Goal: Task Accomplishment & Management: Manage account settings

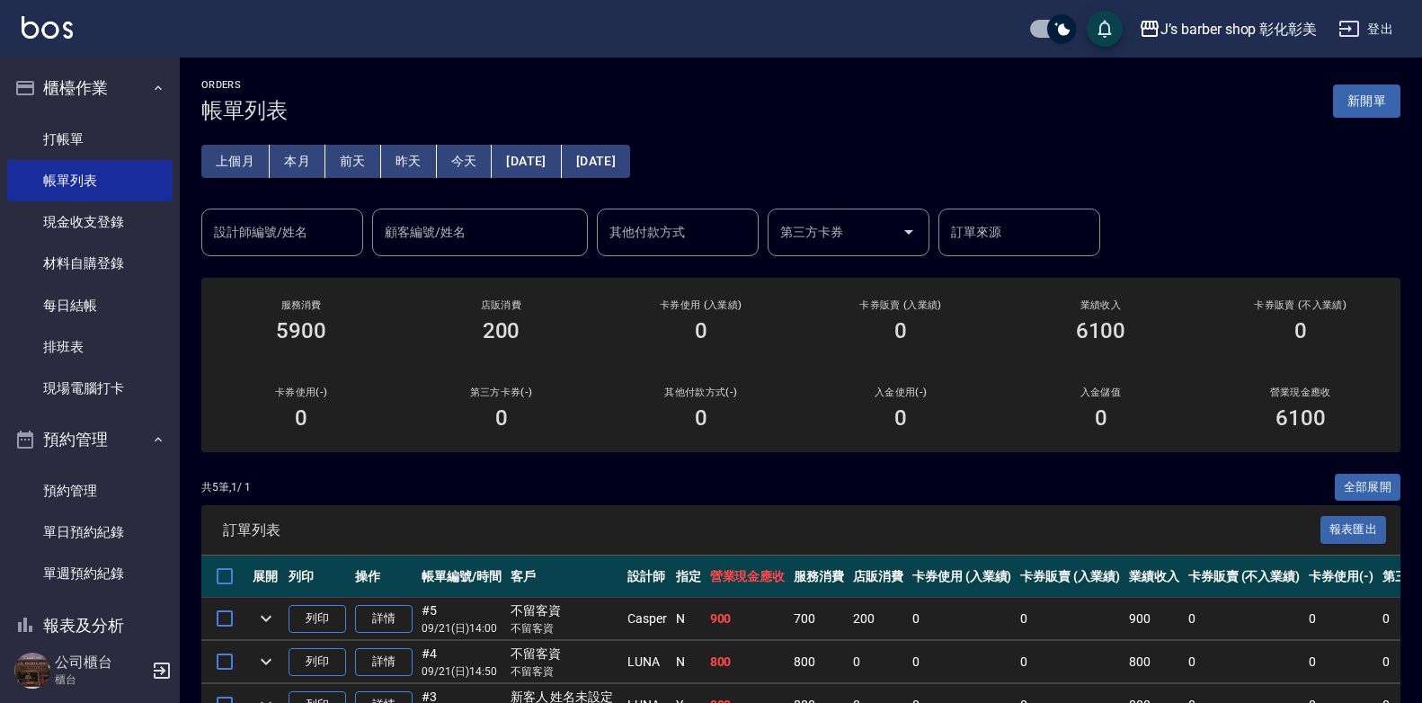
scroll to position [194, 0]
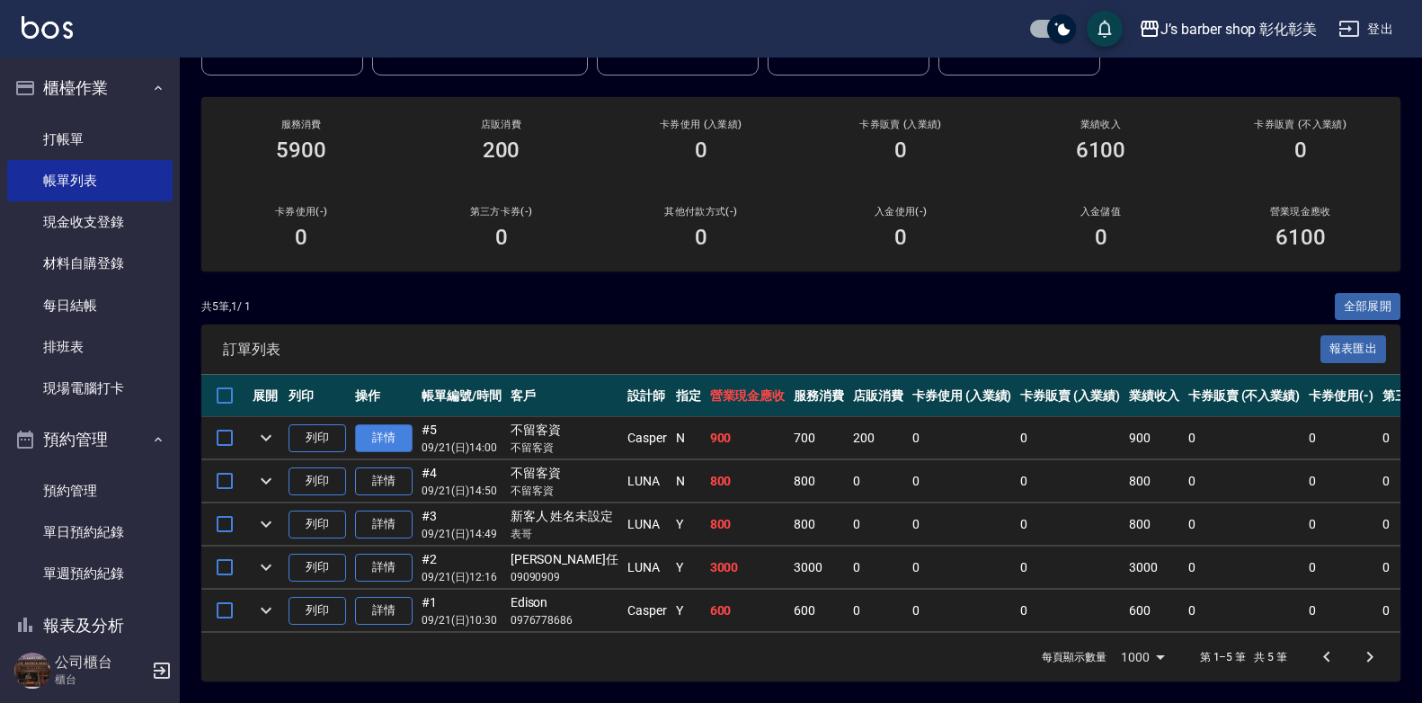
click at [385, 424] on link "詳情" at bounding box center [384, 438] width 58 height 28
click at [385, 420] on div "ORDERS 帳單列表 新開單 上個月 本月 [DATE] [DATE] [DATE] [DATE] [DATE] 設計師編號/姓名 設計師編號/姓名 顧客編…" at bounding box center [711, 260] width 1422 height 883
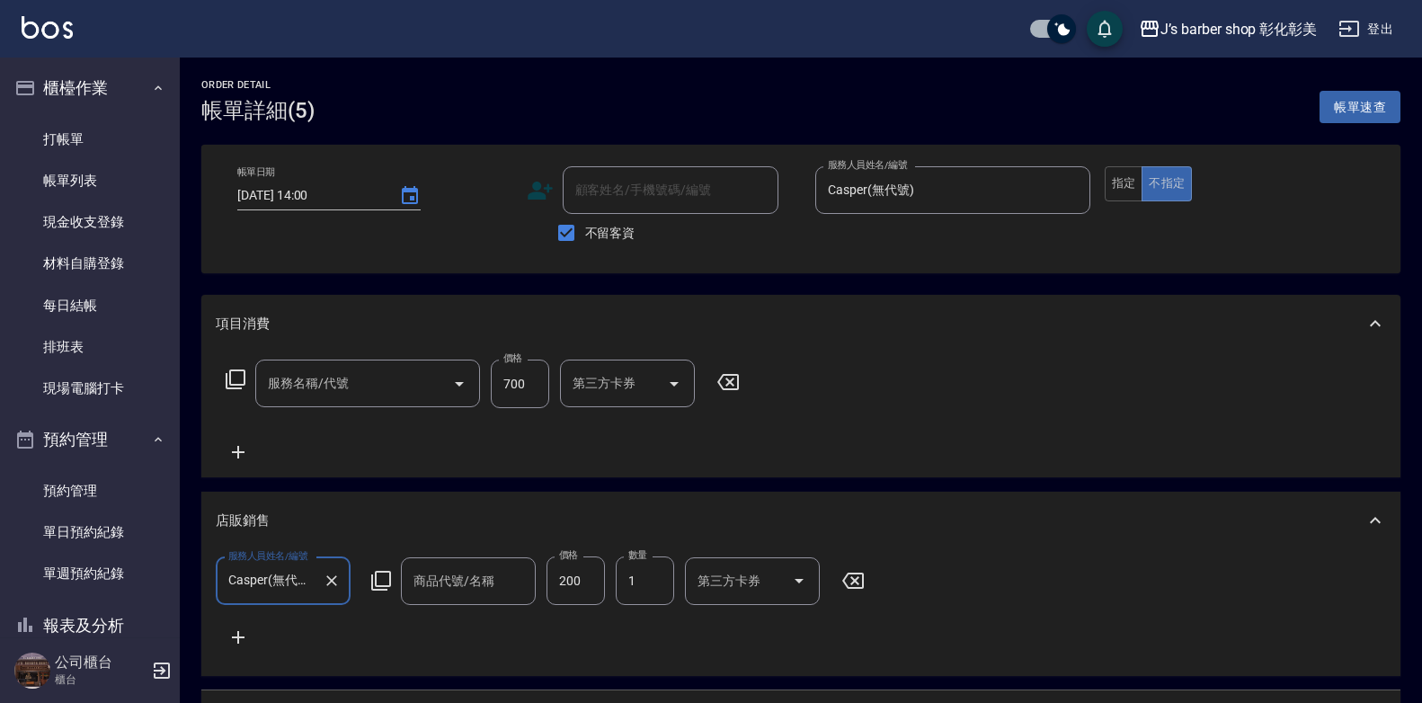
type input "[DATE] 14:00"
checkbox input "true"
type input "Casper(無代號)"
type input "洗剪(101)"
type input "J‘s 造型梳"
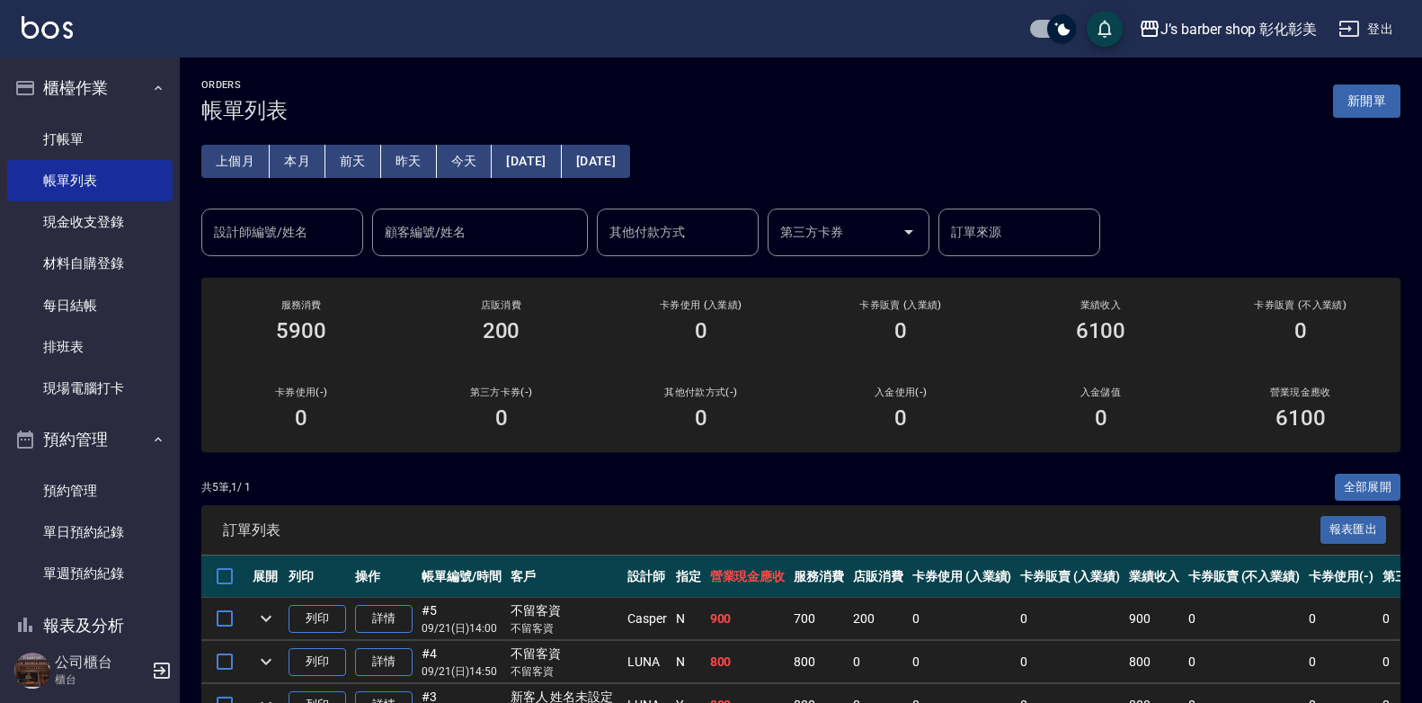
click at [448, 151] on button "今天" at bounding box center [465, 161] width 56 height 33
click at [271, 228] on div "設計師編號/姓名 設計師編號/姓名" at bounding box center [282, 232] width 162 height 48
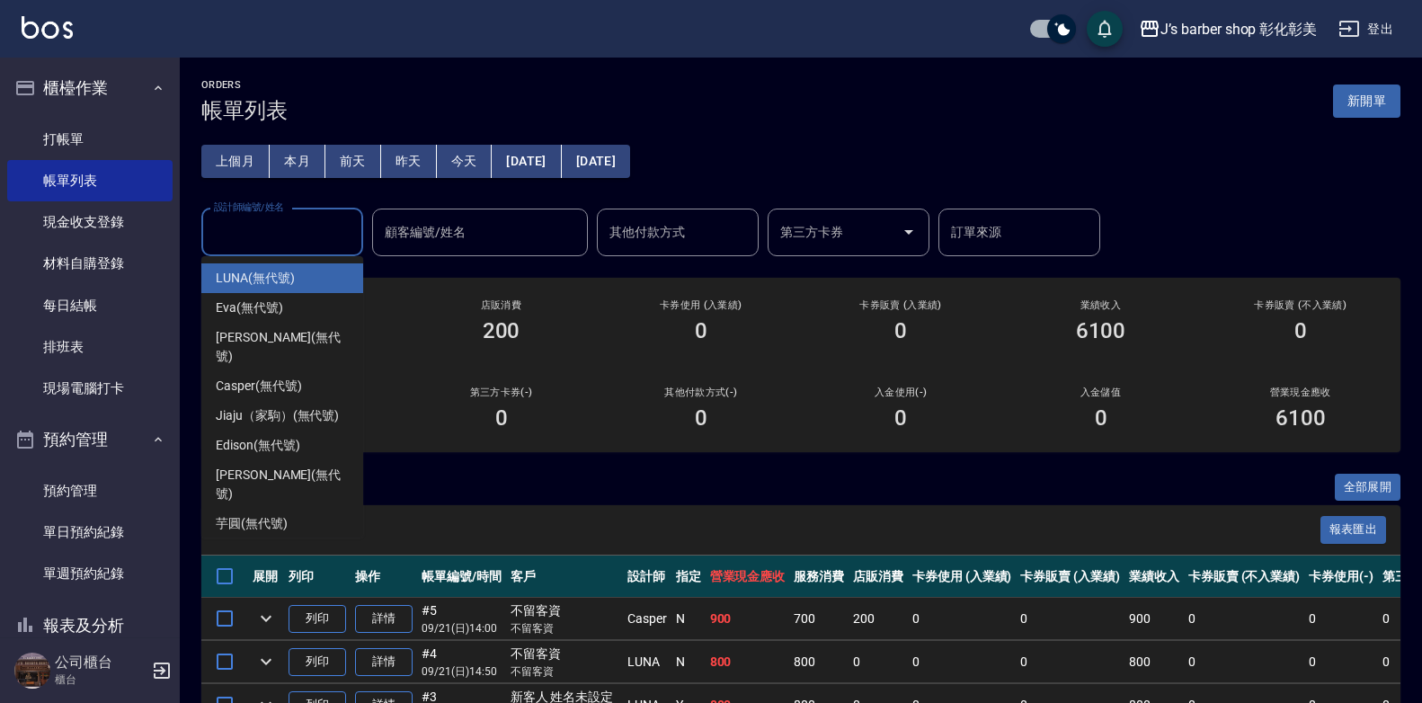
click at [261, 286] on span "LUNA (無代號)" at bounding box center [255, 278] width 79 height 19
type input "LUNA(無代號)"
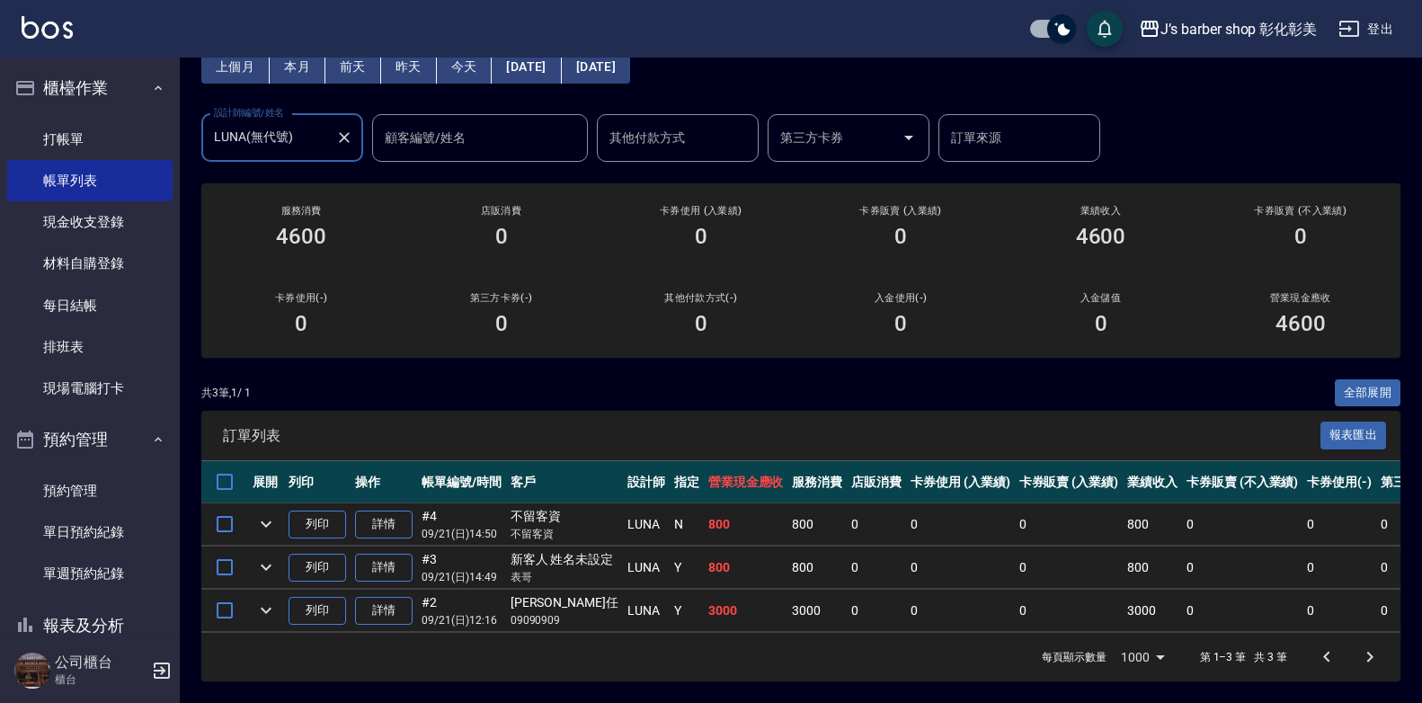
scroll to position [108, 0]
click at [344, 128] on icon "Clear" at bounding box center [344, 137] width 18 height 18
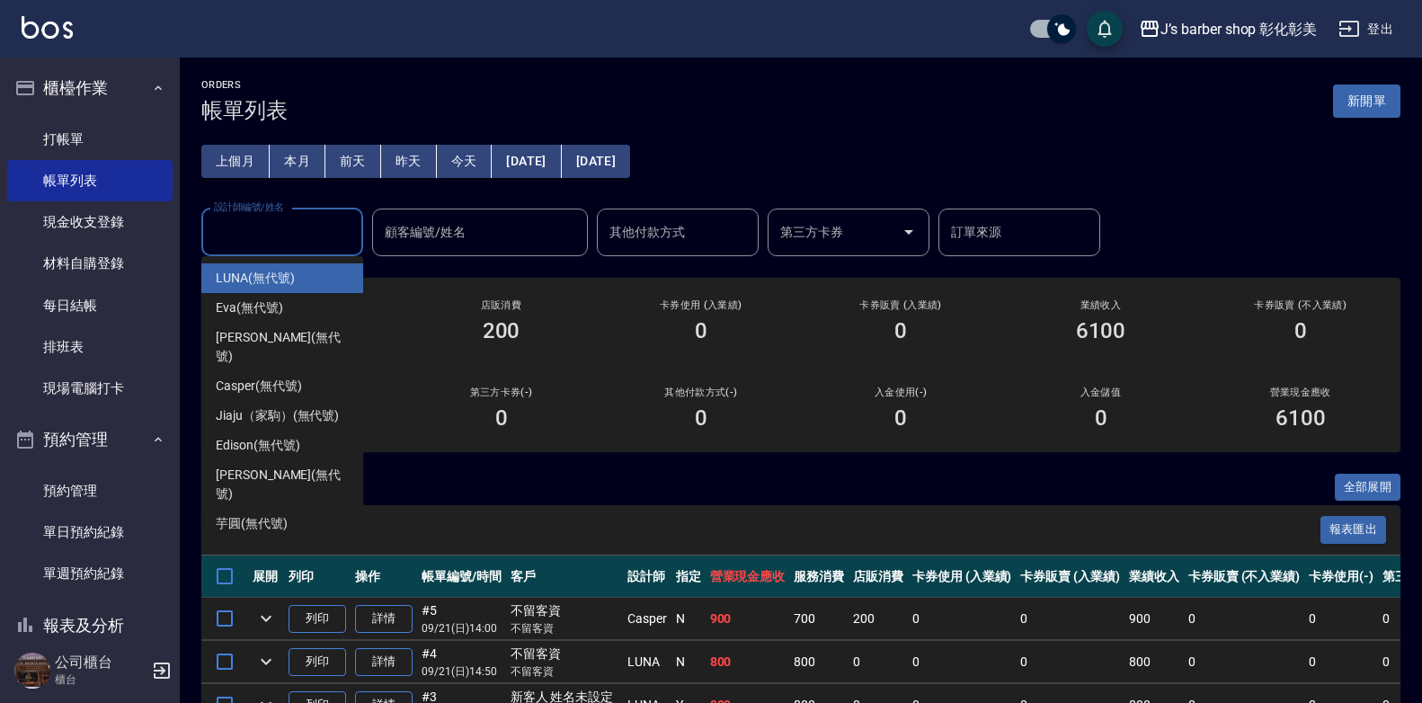
click at [279, 235] on input "設計師編號/姓名" at bounding box center [282, 232] width 146 height 31
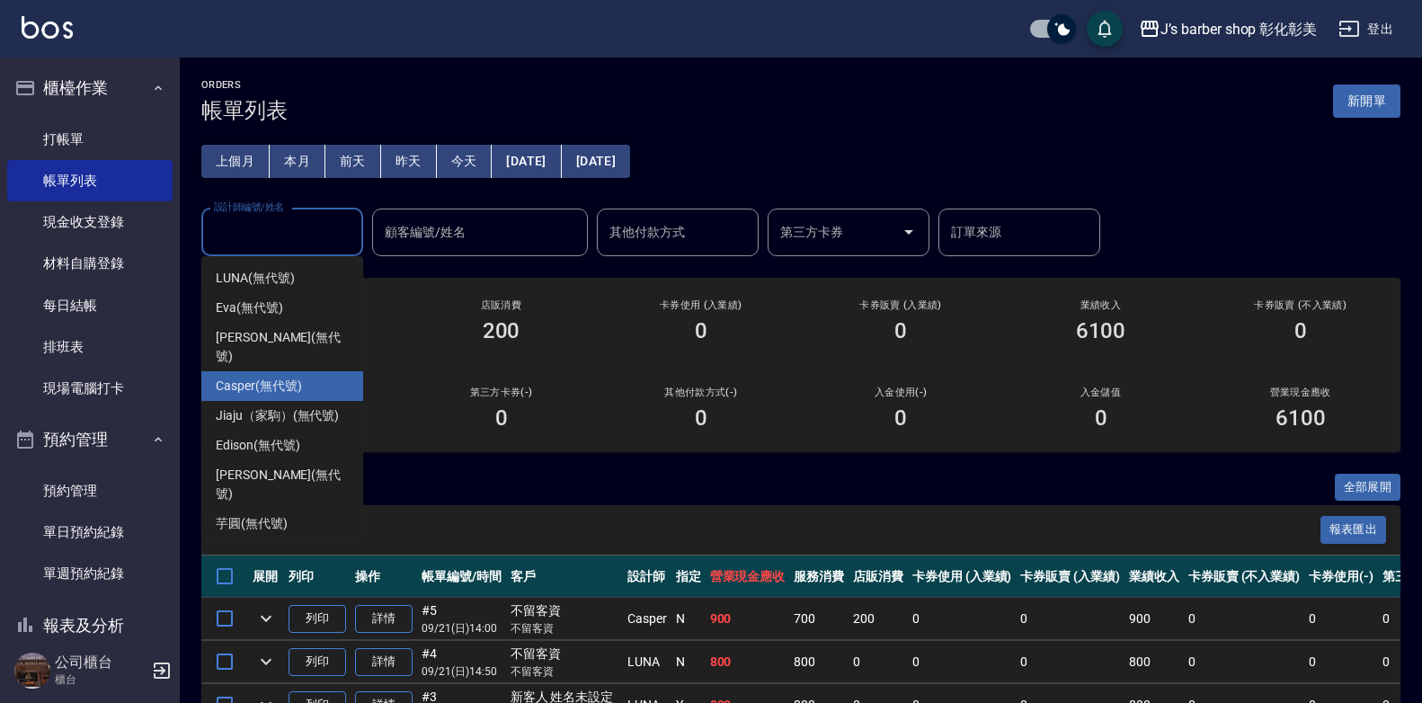
click at [281, 377] on span "Casper (無代號)" at bounding box center [258, 386] width 85 height 19
type input "Casper(無代號)"
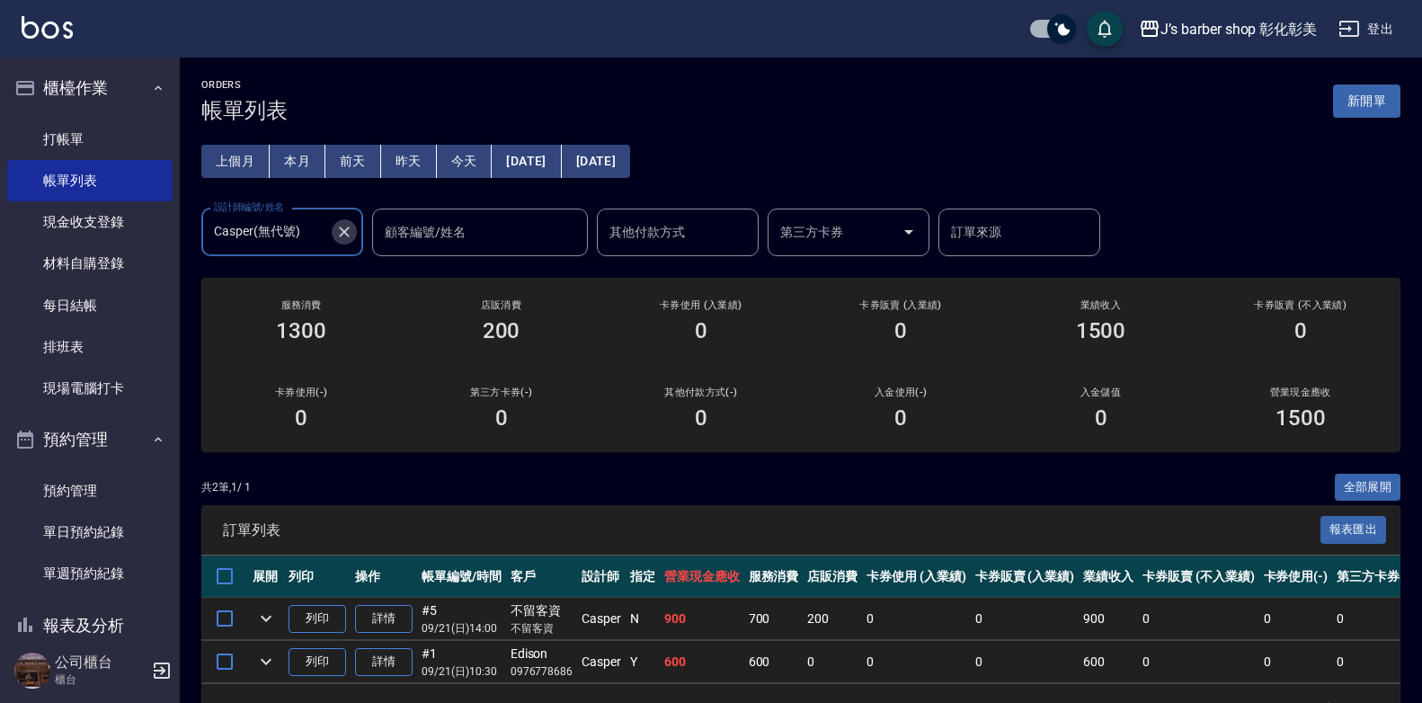
click at [347, 229] on icon "Clear" at bounding box center [344, 231] width 11 height 11
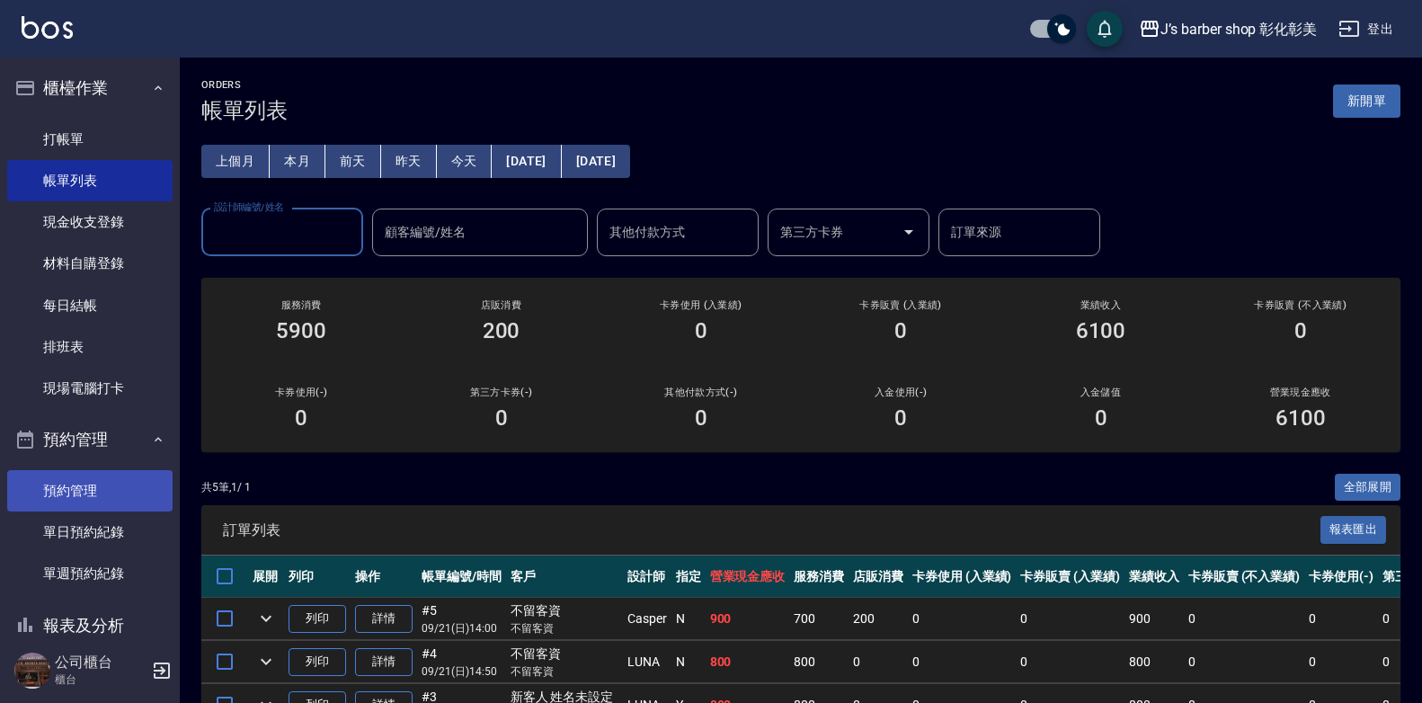
click at [63, 501] on link "預約管理" at bounding box center [89, 490] width 165 height 41
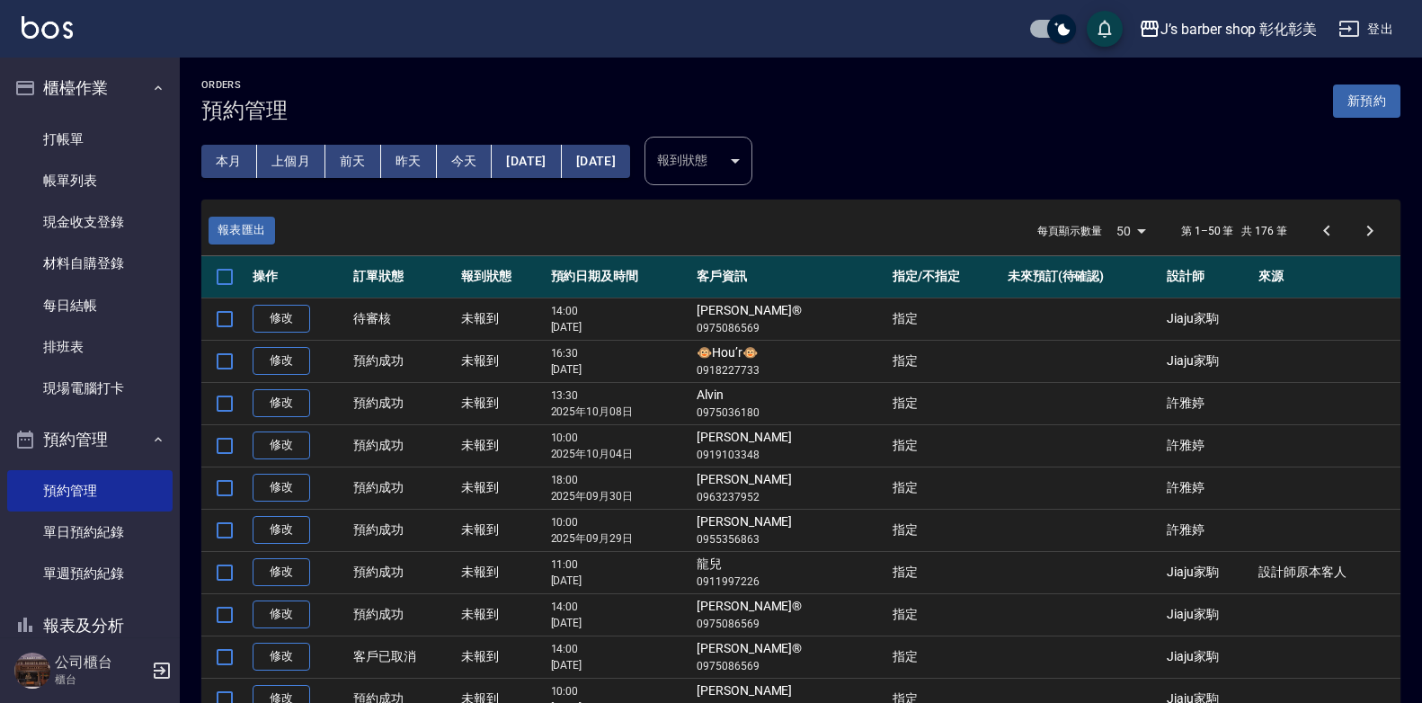
click at [469, 167] on button "今天" at bounding box center [465, 161] width 56 height 33
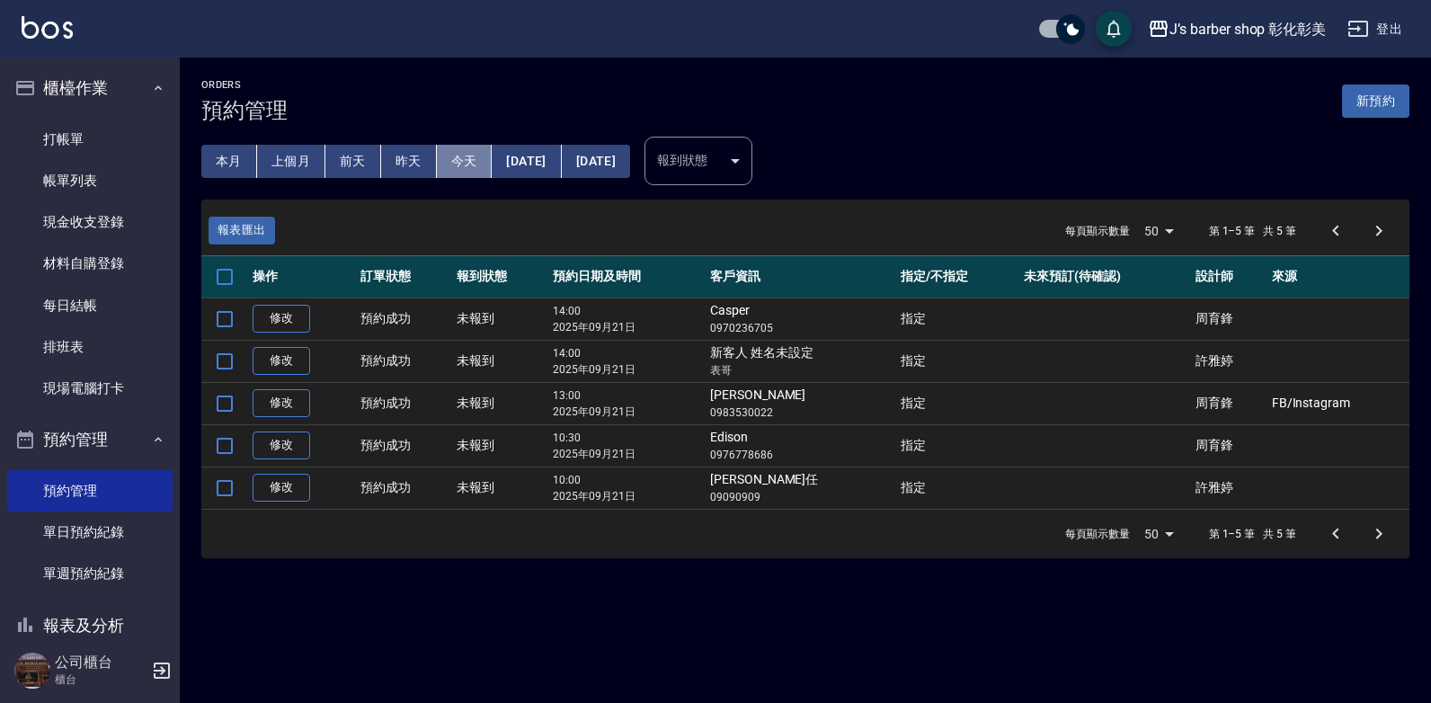
click at [469, 167] on button "今天" at bounding box center [465, 161] width 56 height 33
click at [552, 158] on button "[DATE]" at bounding box center [526, 161] width 69 height 33
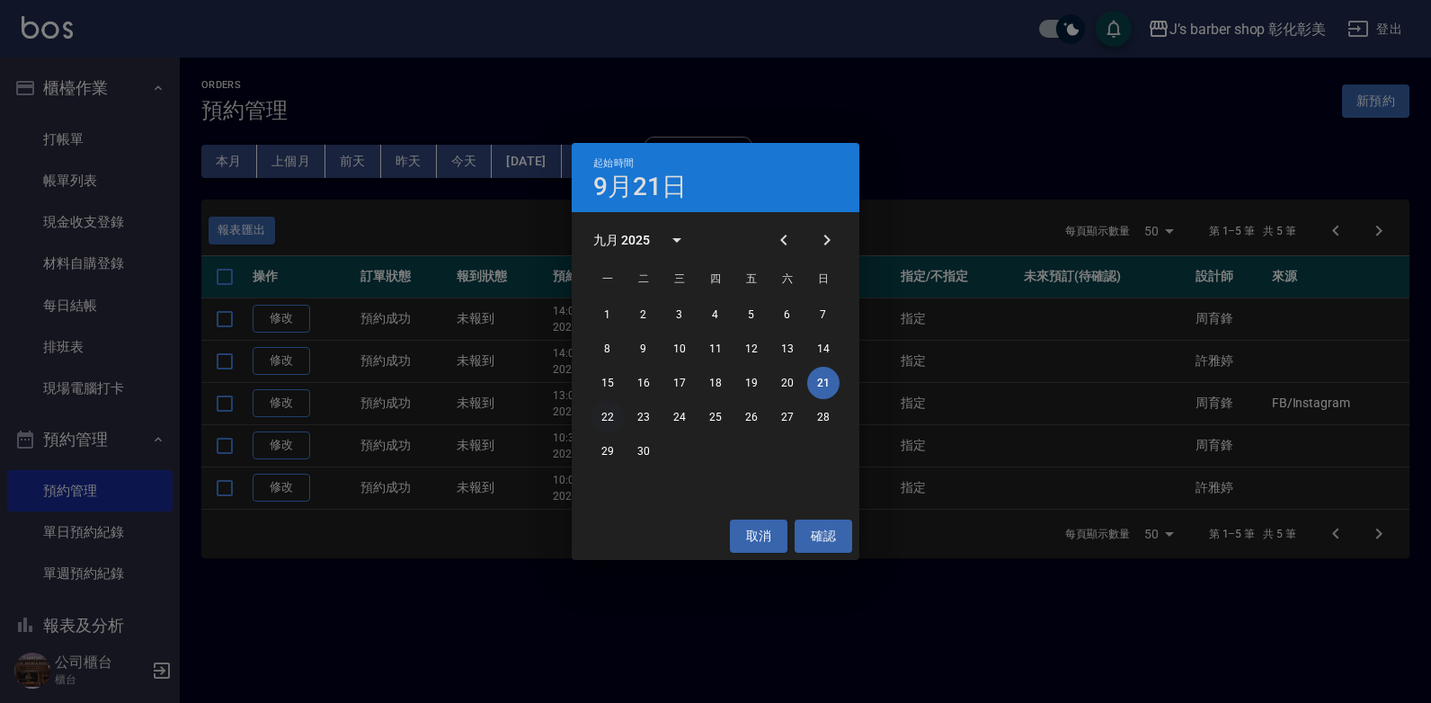
click at [602, 410] on button "22" at bounding box center [607, 417] width 32 height 32
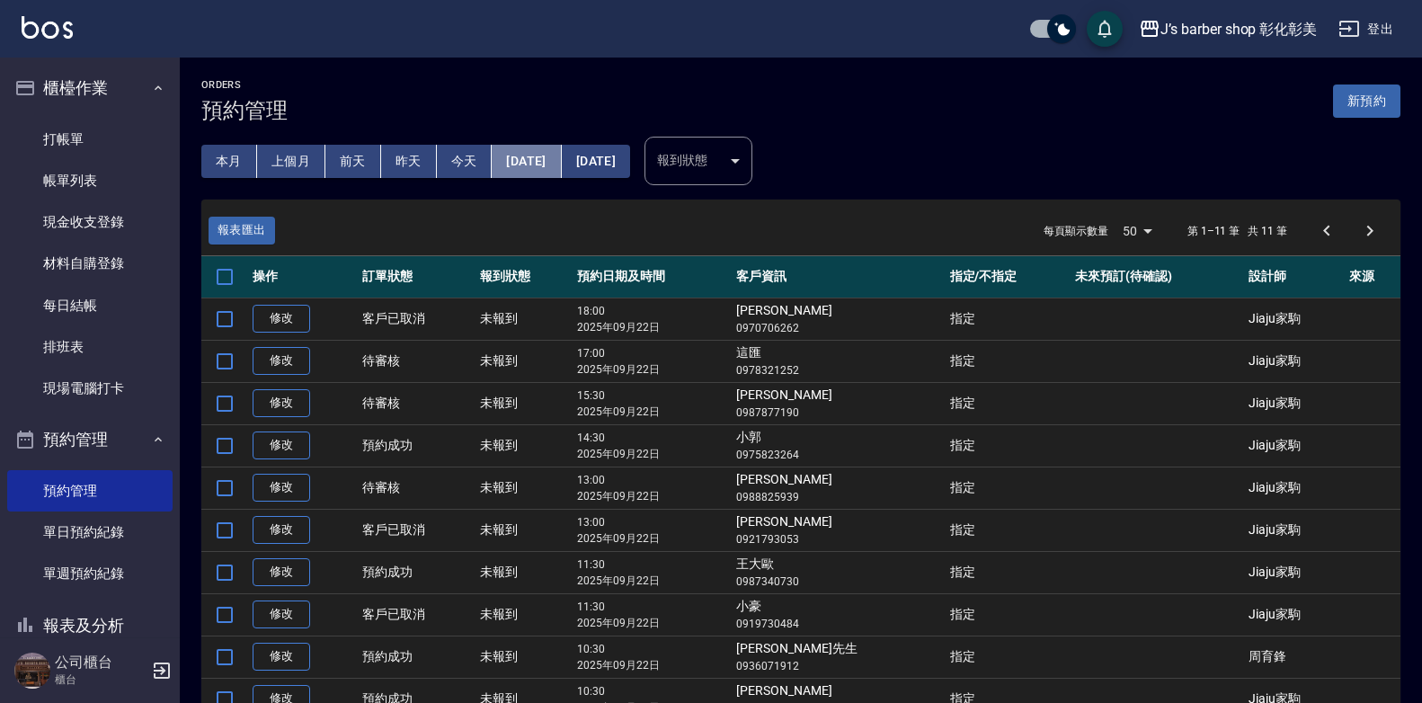
click at [554, 161] on button "[DATE]" at bounding box center [526, 161] width 69 height 33
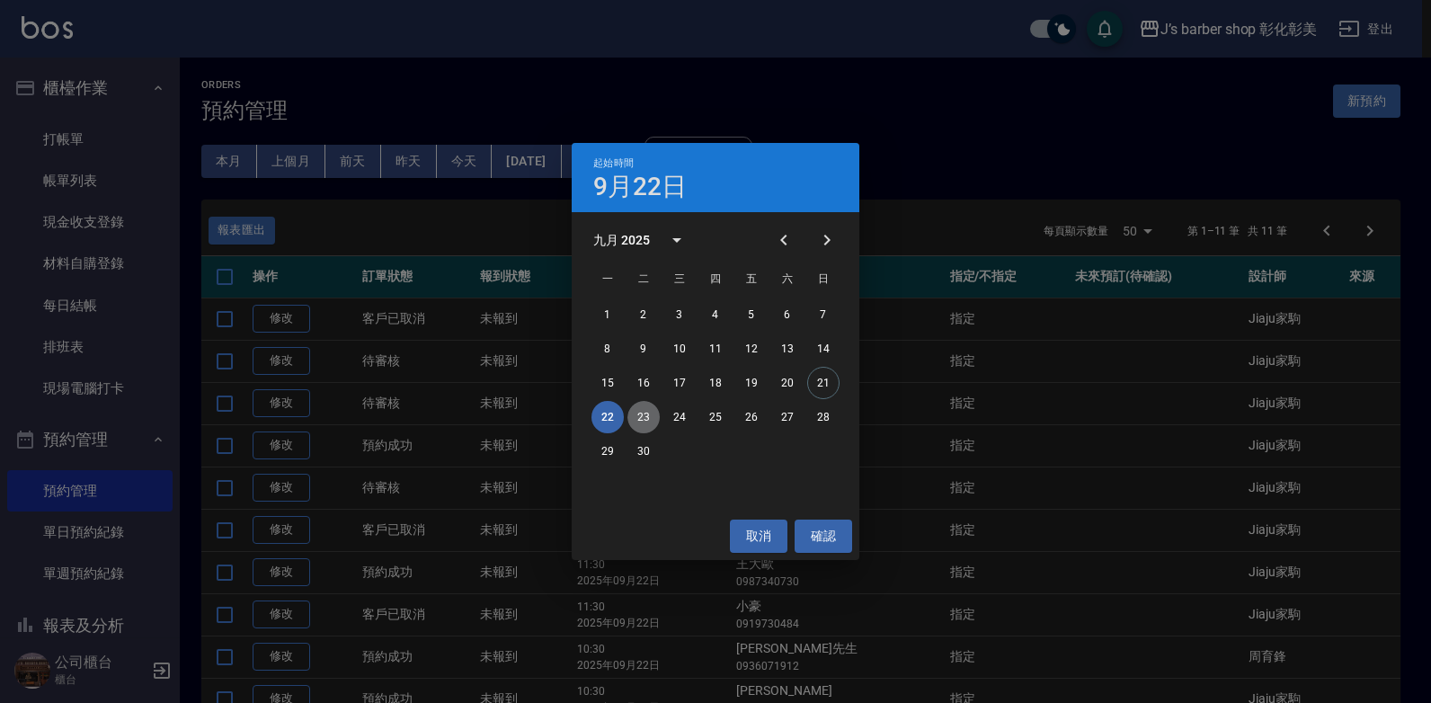
click at [643, 421] on button "23" at bounding box center [643, 417] width 32 height 32
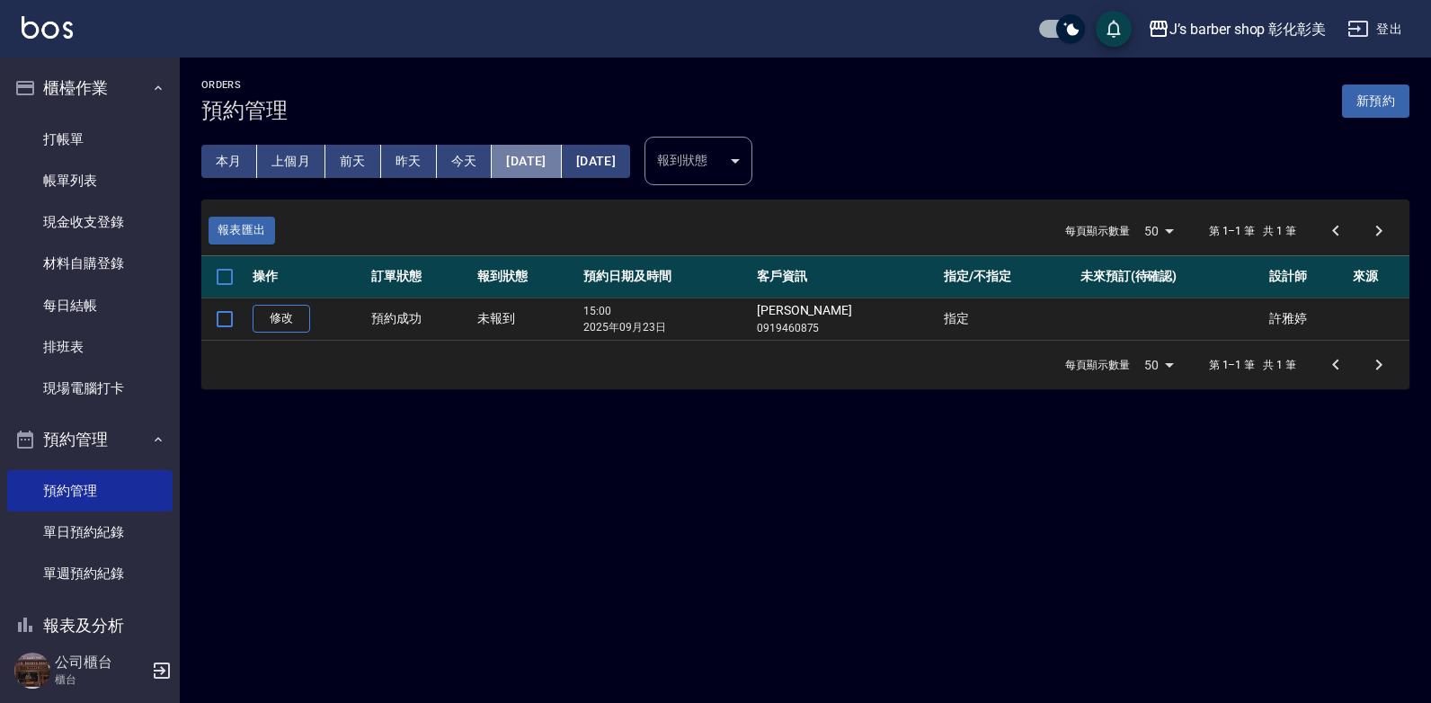
click at [523, 151] on button "[DATE]" at bounding box center [526, 161] width 69 height 33
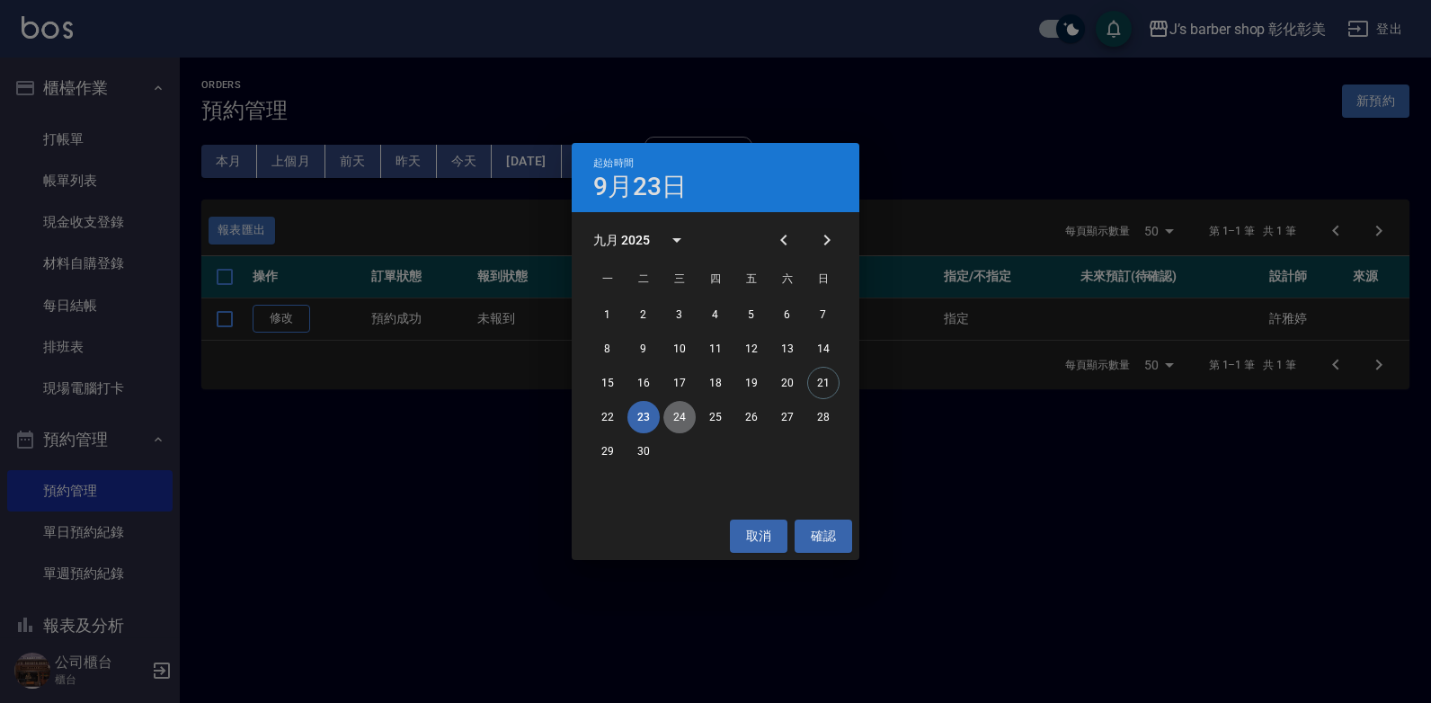
click at [678, 417] on button "24" at bounding box center [679, 417] width 32 height 32
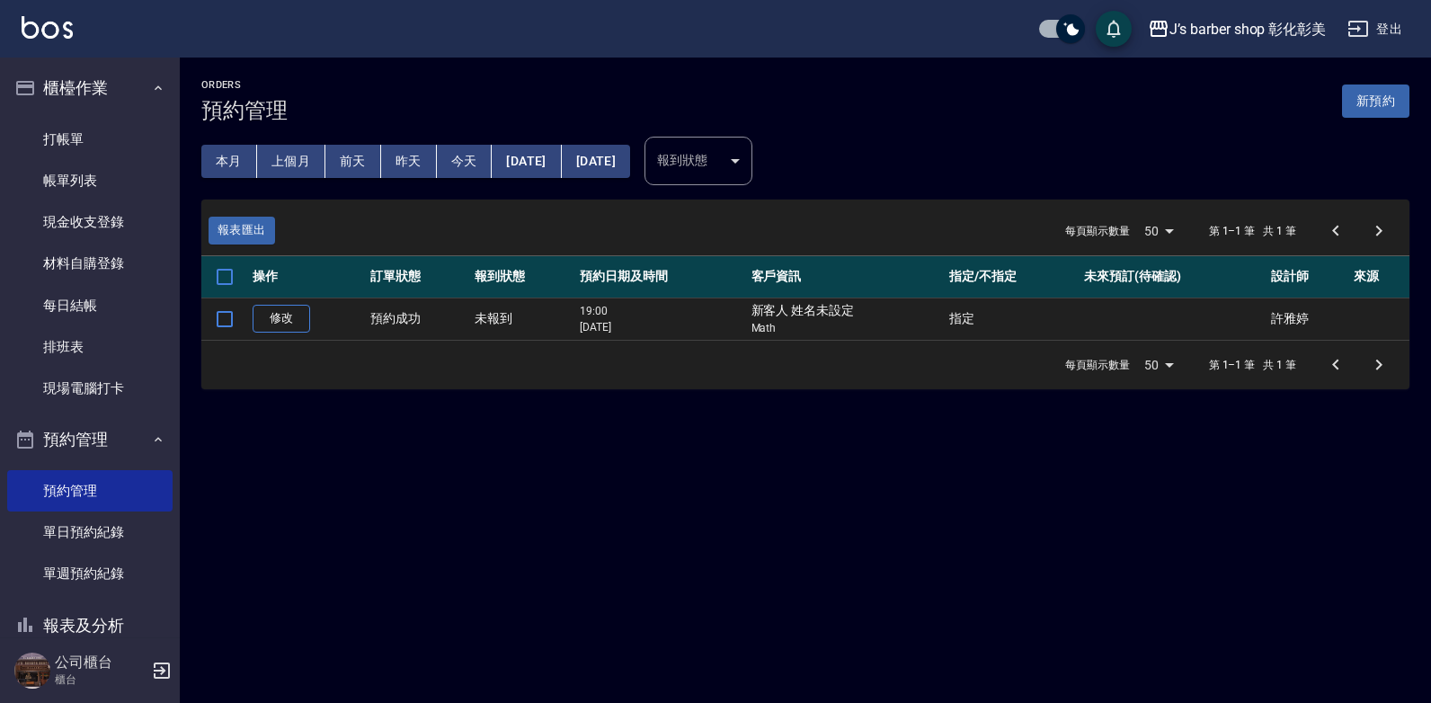
click at [546, 152] on button "[DATE]" at bounding box center [526, 161] width 69 height 33
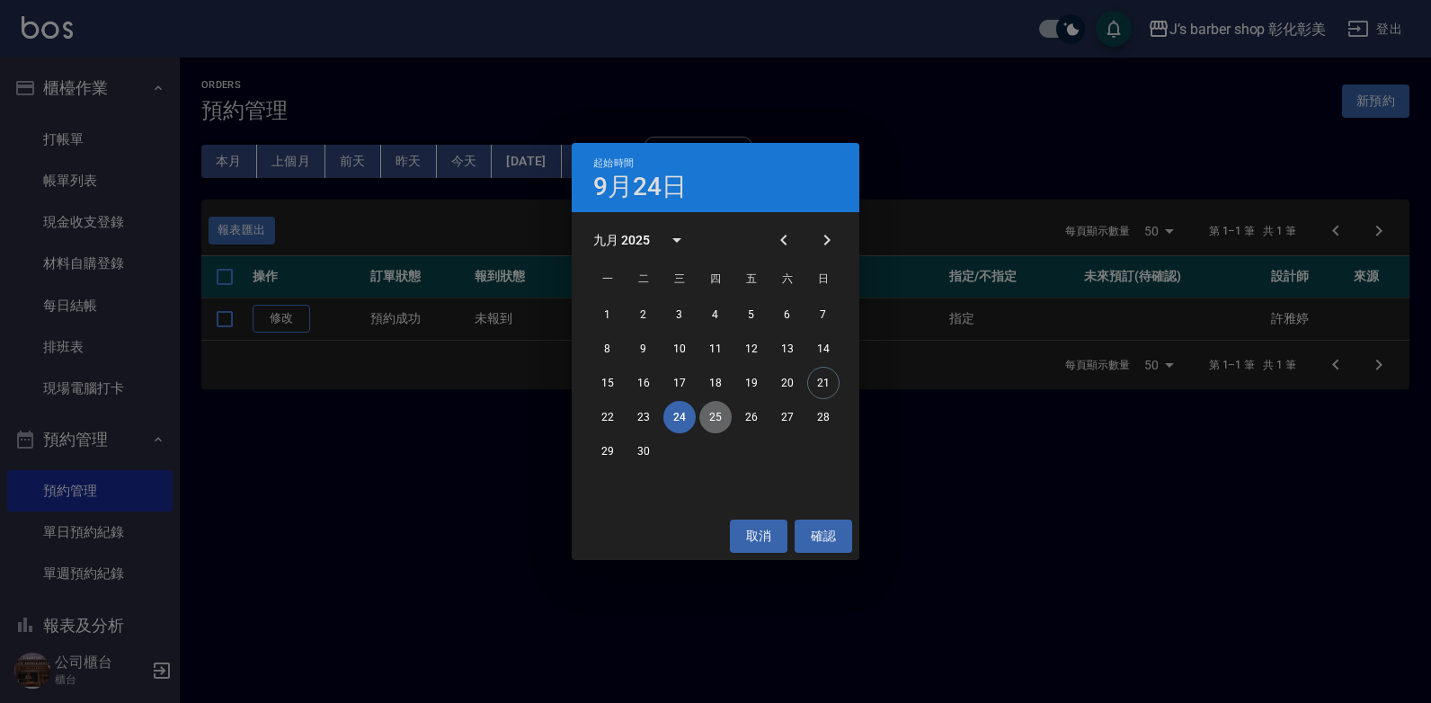
click at [714, 414] on button "25" at bounding box center [715, 417] width 32 height 32
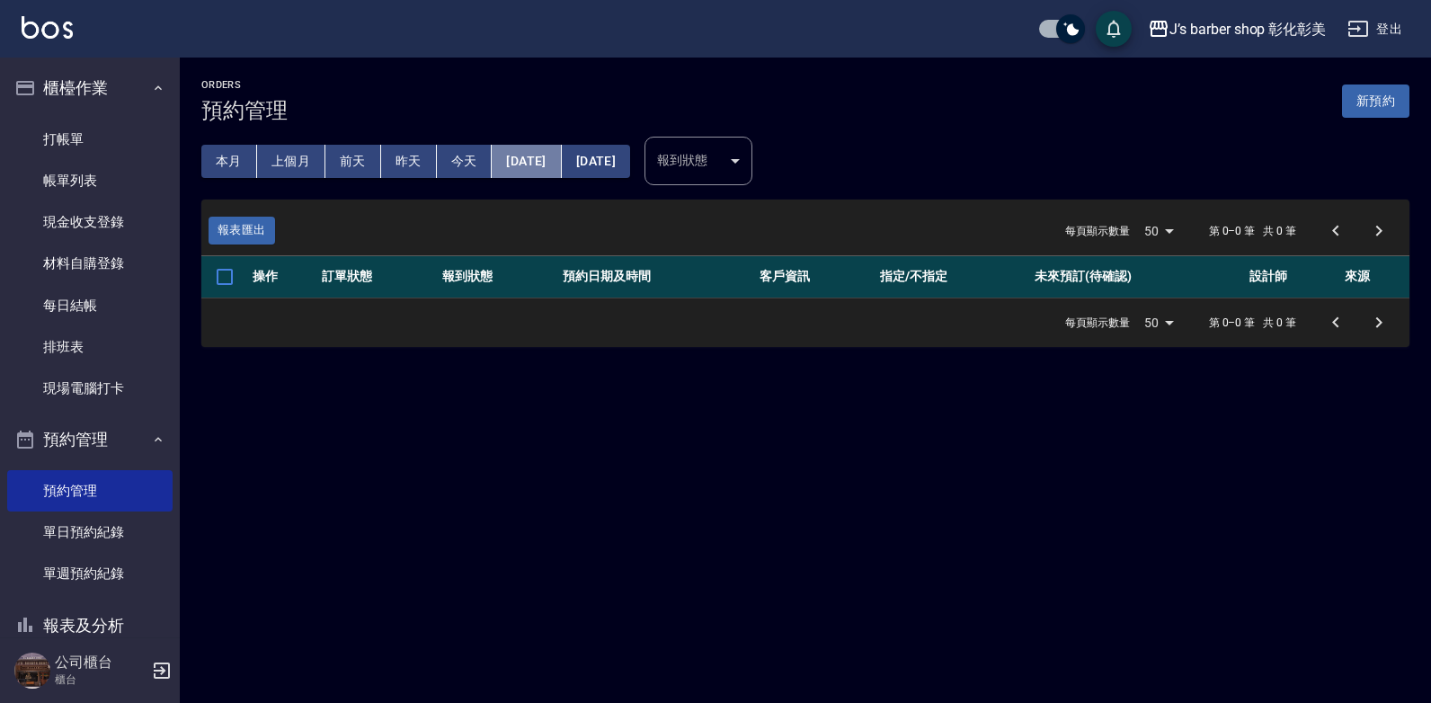
click at [561, 146] on button "[DATE]" at bounding box center [526, 161] width 69 height 33
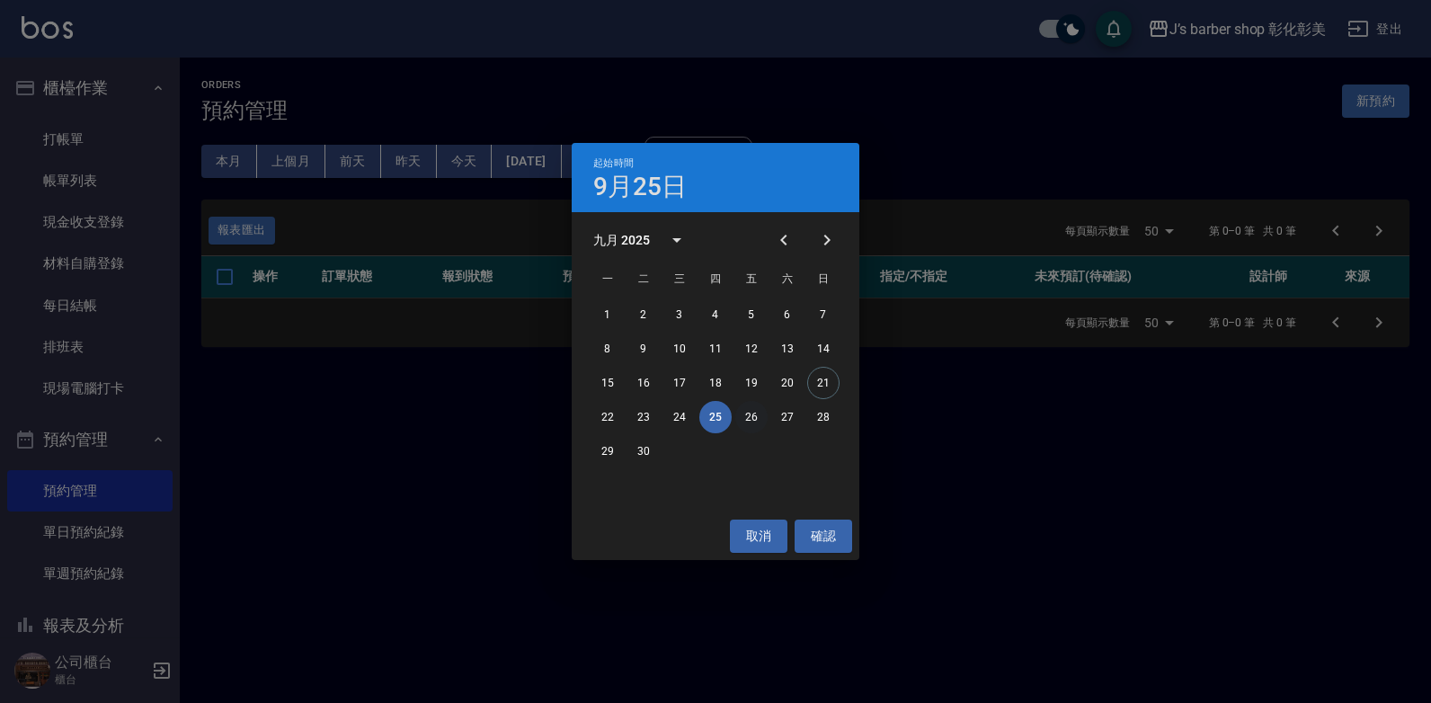
click at [749, 414] on button "26" at bounding box center [751, 417] width 32 height 32
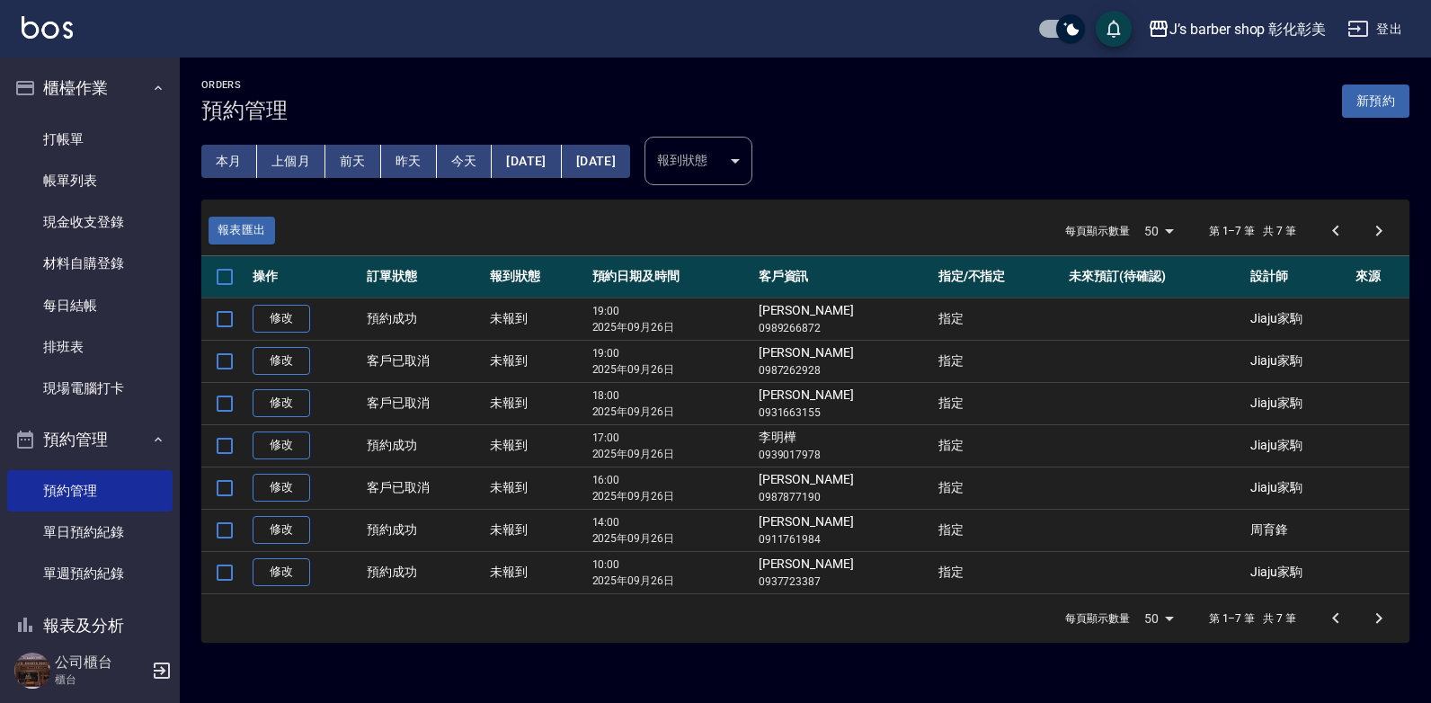
click at [517, 161] on button "[DATE]" at bounding box center [526, 161] width 69 height 33
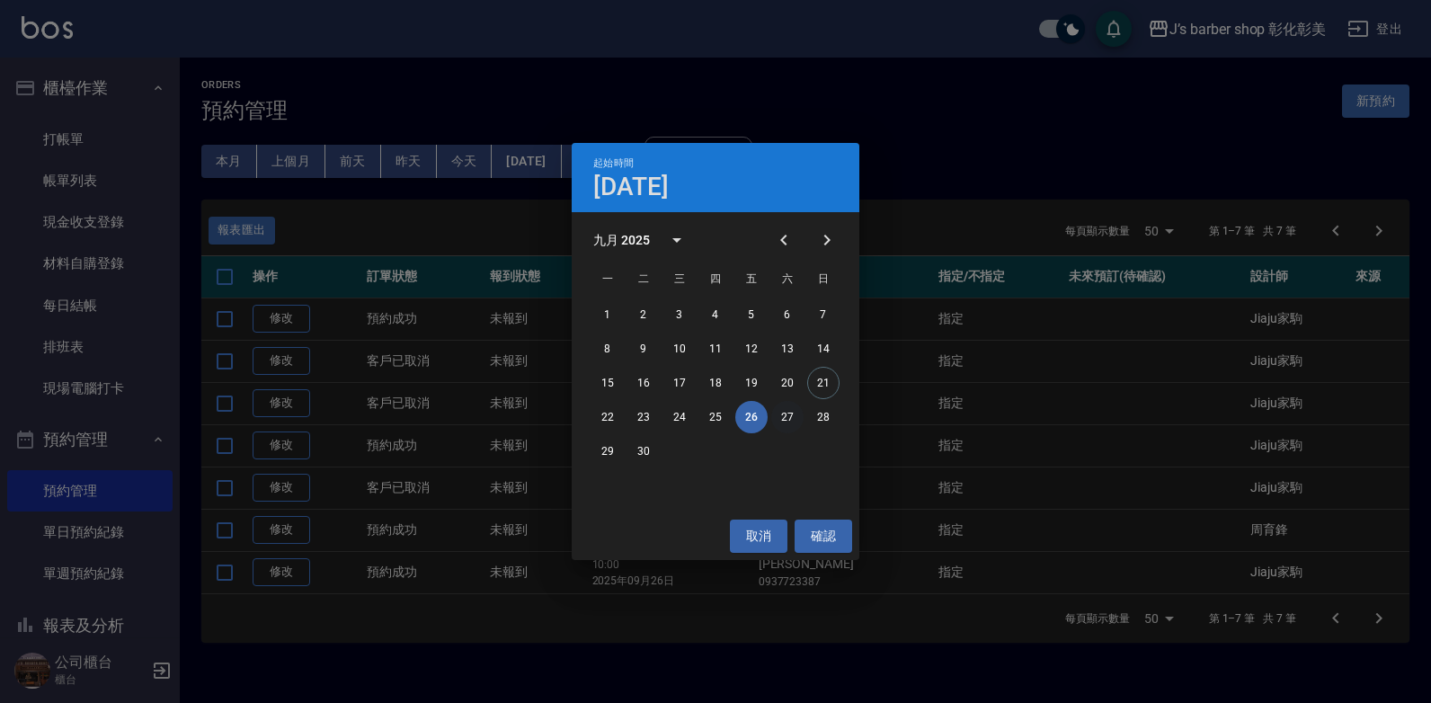
click at [792, 417] on button "27" at bounding box center [787, 417] width 32 height 32
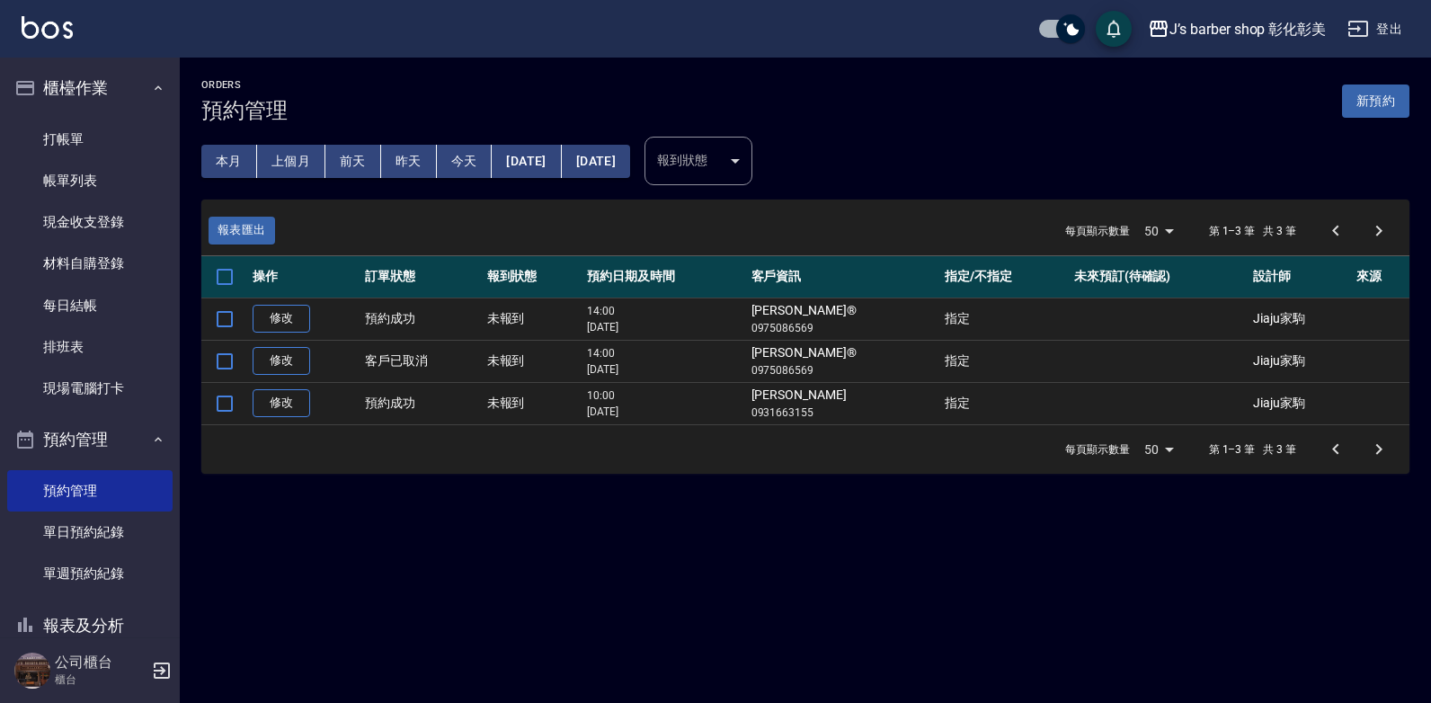
click at [558, 158] on button "[DATE]" at bounding box center [526, 161] width 69 height 33
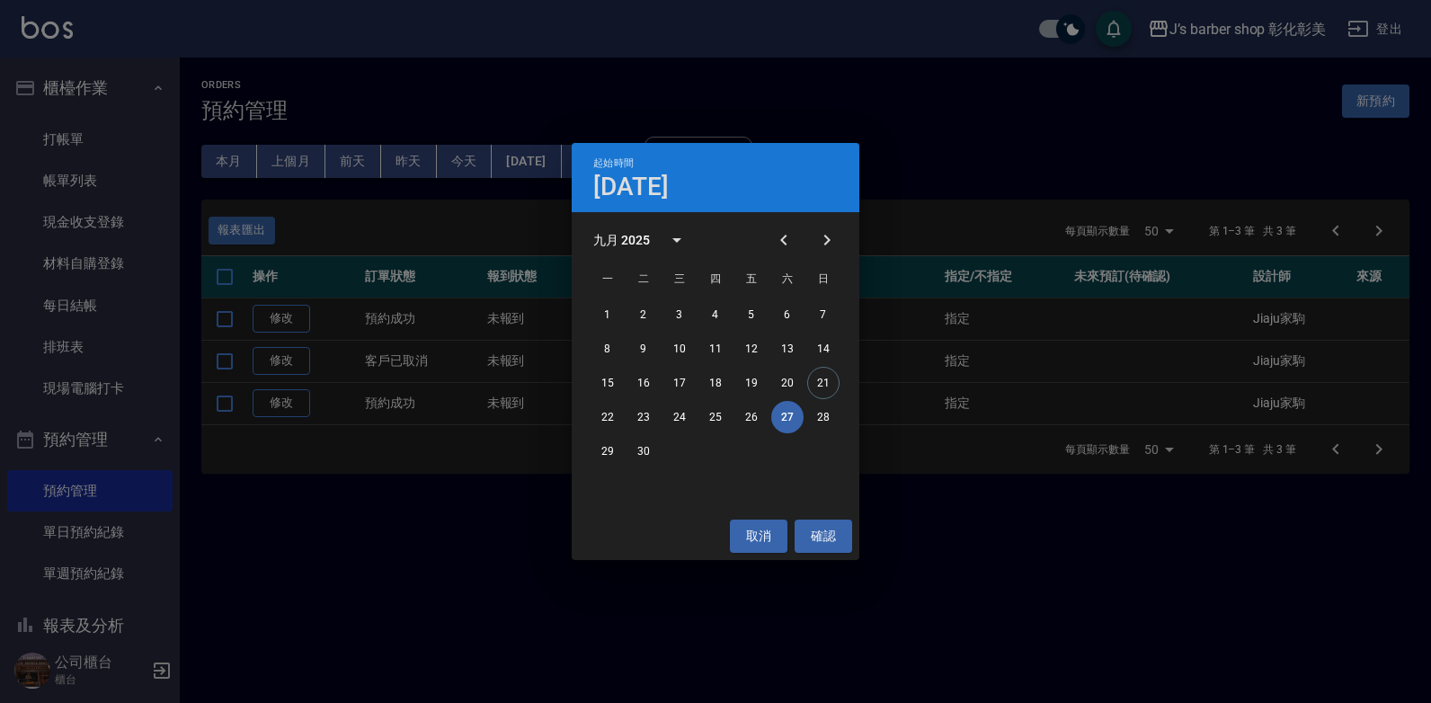
click at [850, 416] on div "22 23 24 25 26 27 28" at bounding box center [716, 417] width 288 height 32
click at [820, 415] on button "28" at bounding box center [823, 417] width 32 height 32
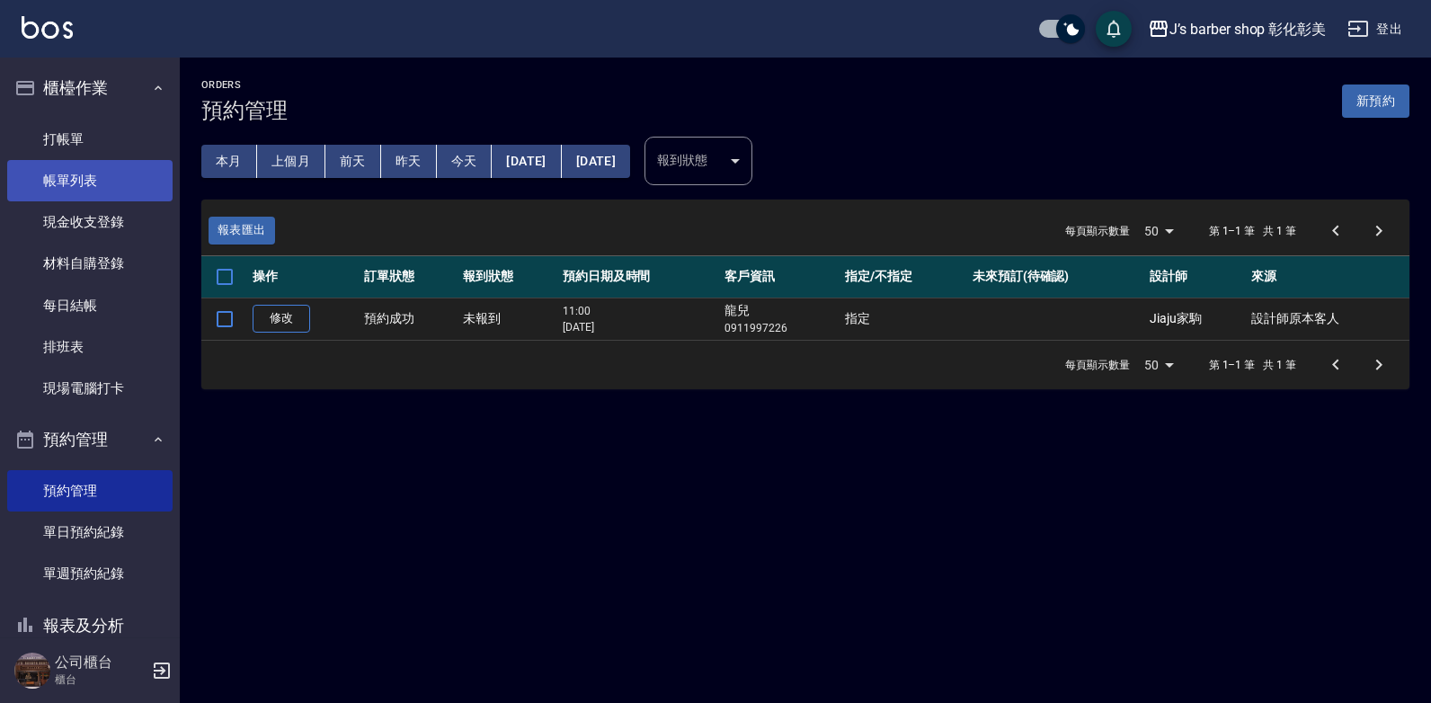
click at [63, 180] on link "帳單列表" at bounding box center [89, 180] width 165 height 41
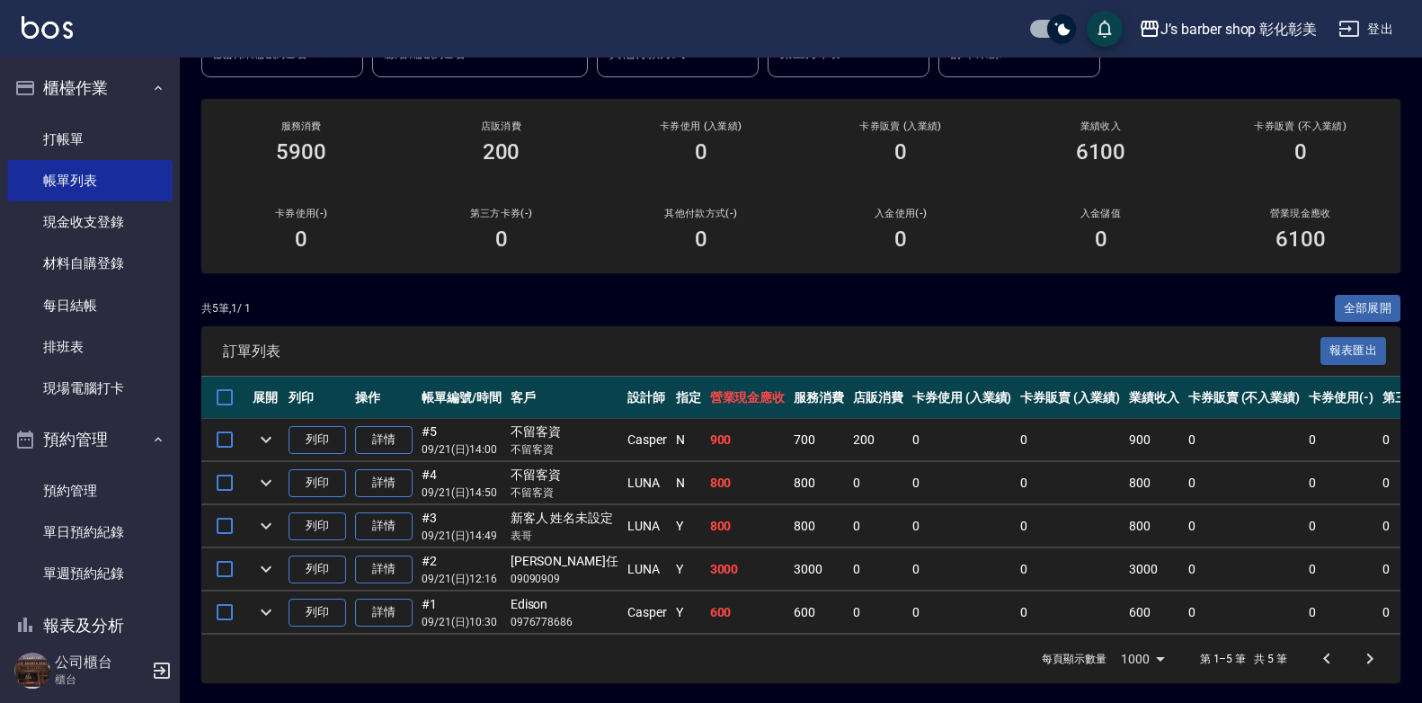
scroll to position [194, 0]
